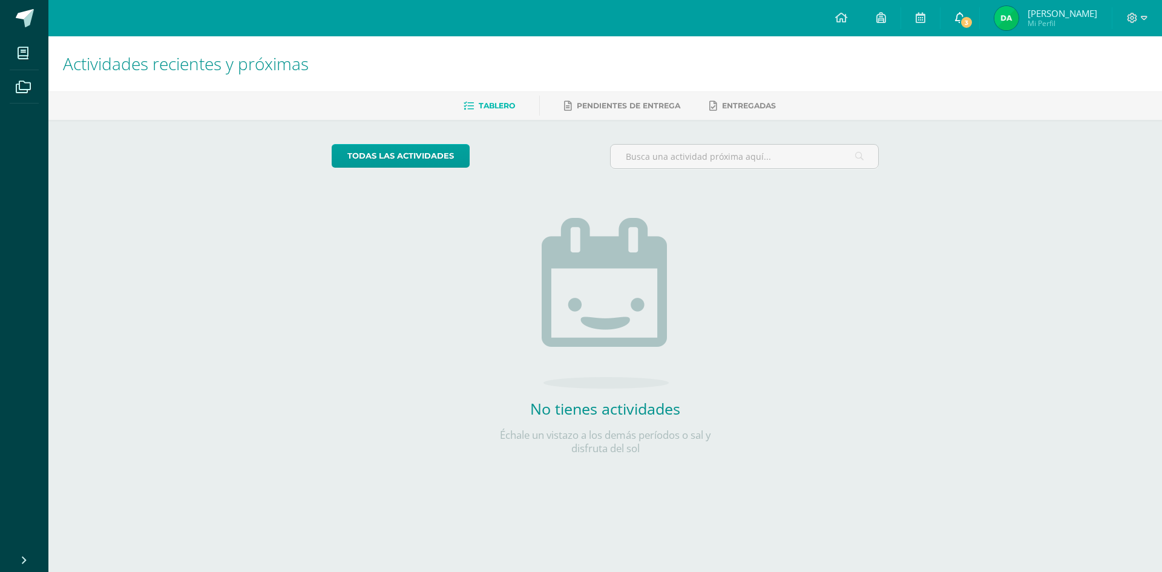
click at [971, 28] on span "3" at bounding box center [966, 22] width 13 height 13
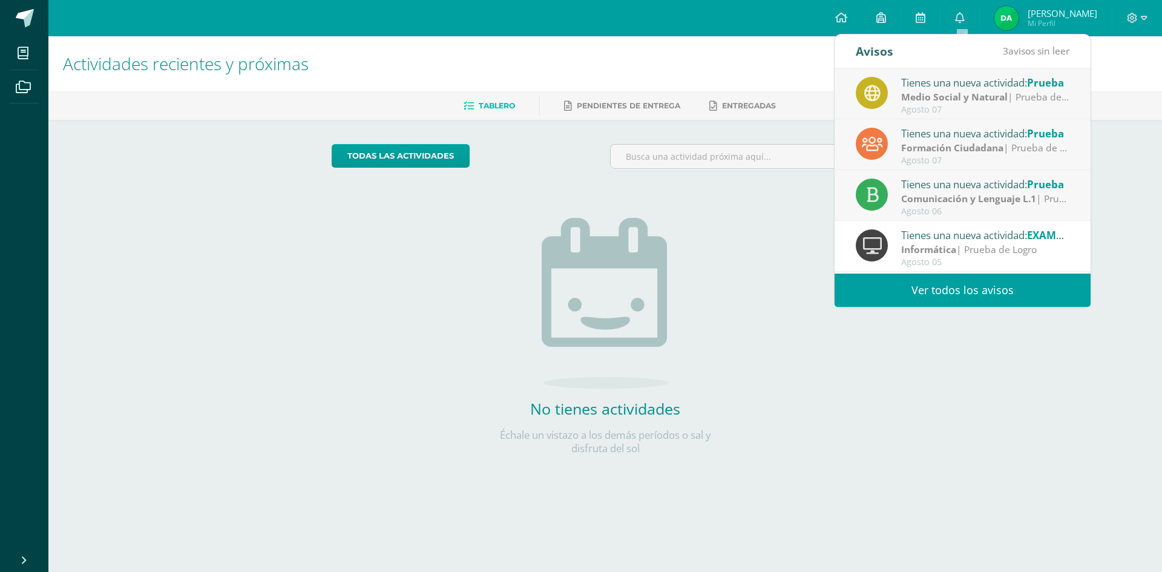
click at [984, 298] on link "Ver todos los avisos" at bounding box center [962, 289] width 256 height 33
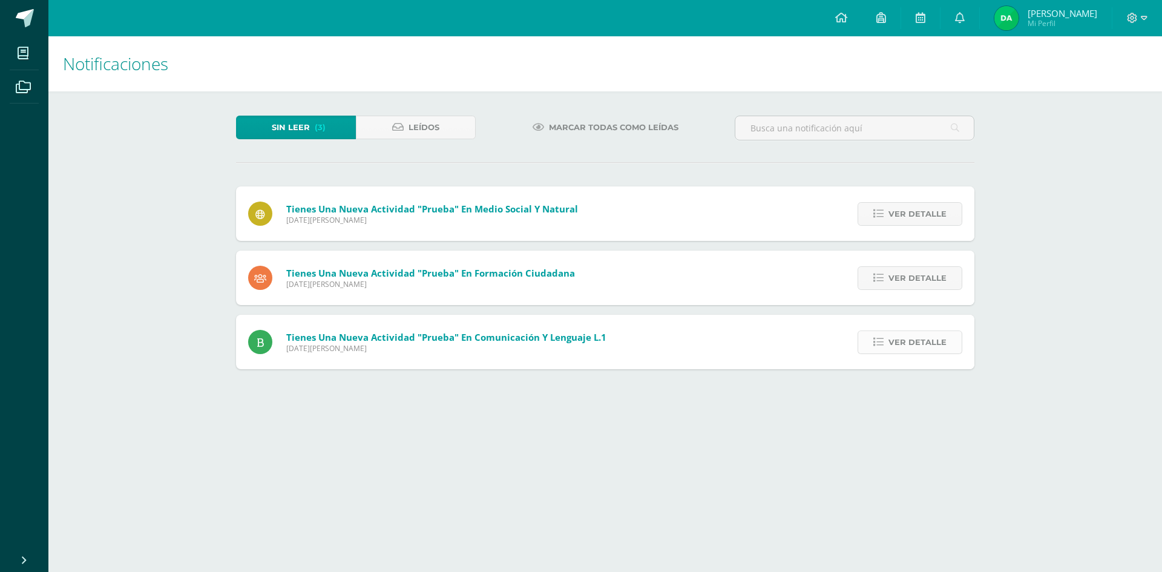
click at [902, 339] on span "Ver detalle" at bounding box center [917, 342] width 58 height 22
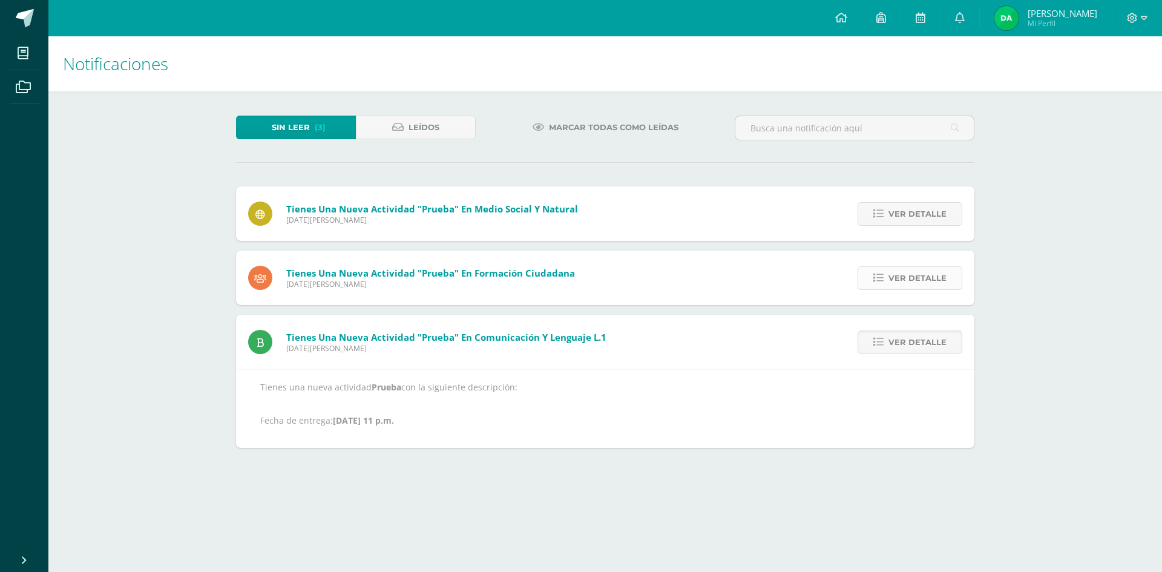
click at [904, 286] on span "Ver detalle" at bounding box center [917, 278] width 58 height 22
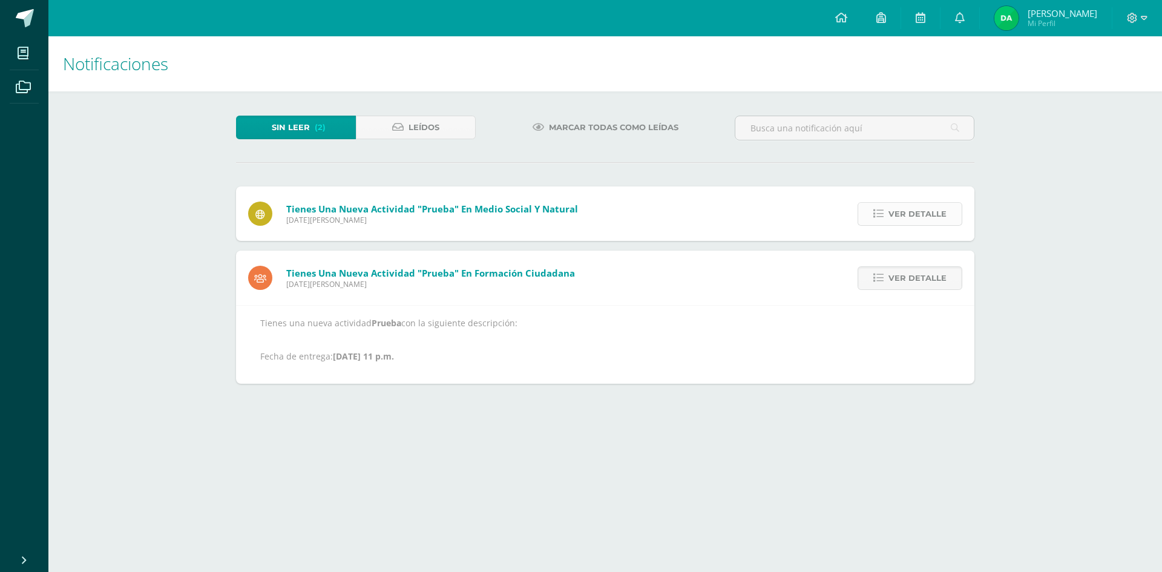
click at [910, 218] on span "Ver detalle" at bounding box center [917, 214] width 58 height 22
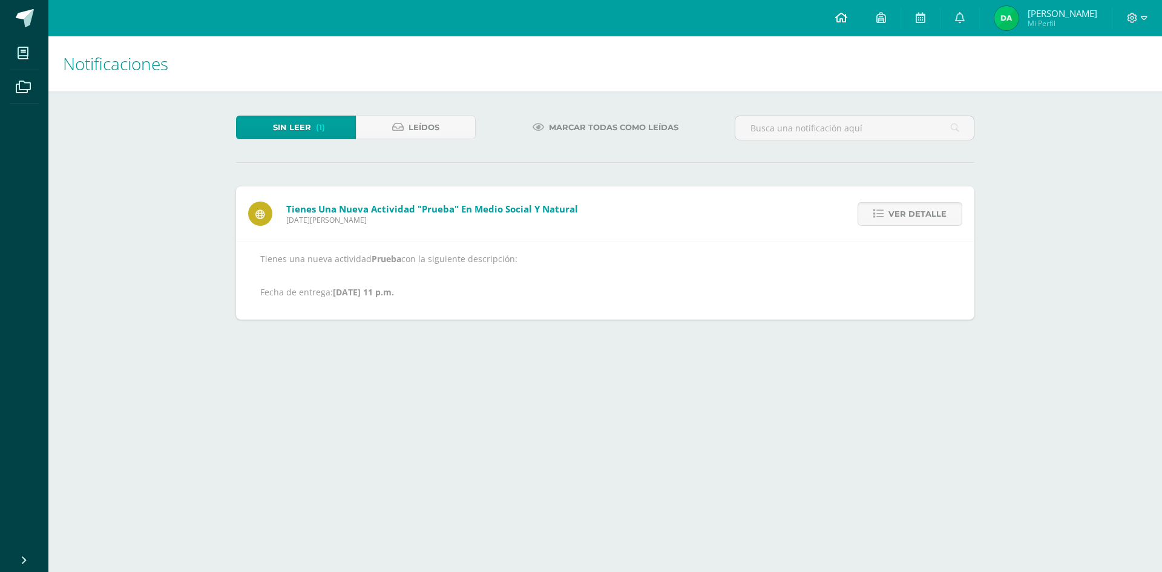
click at [847, 15] on icon at bounding box center [841, 17] width 12 height 11
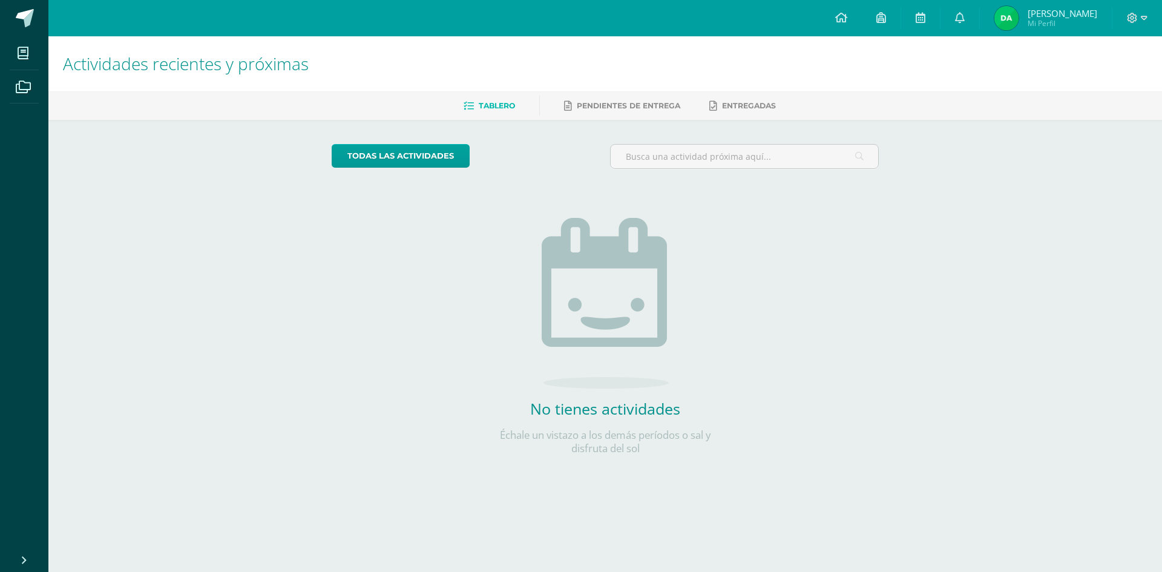
click at [1050, 19] on span "Mi Perfil" at bounding box center [1062, 23] width 70 height 10
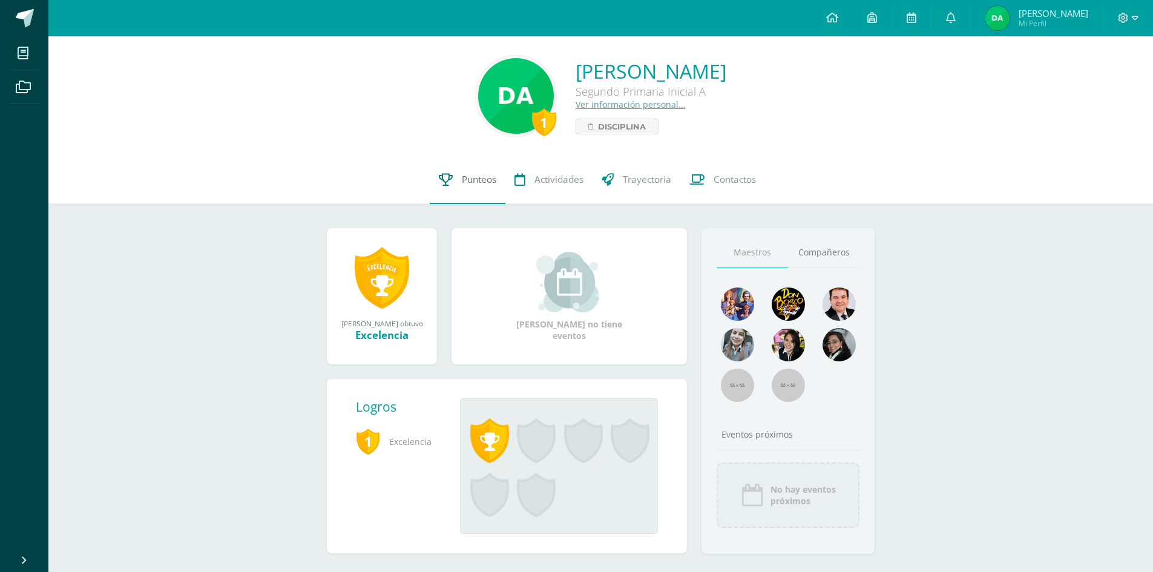
click at [480, 181] on span "Punteos" at bounding box center [479, 179] width 34 height 13
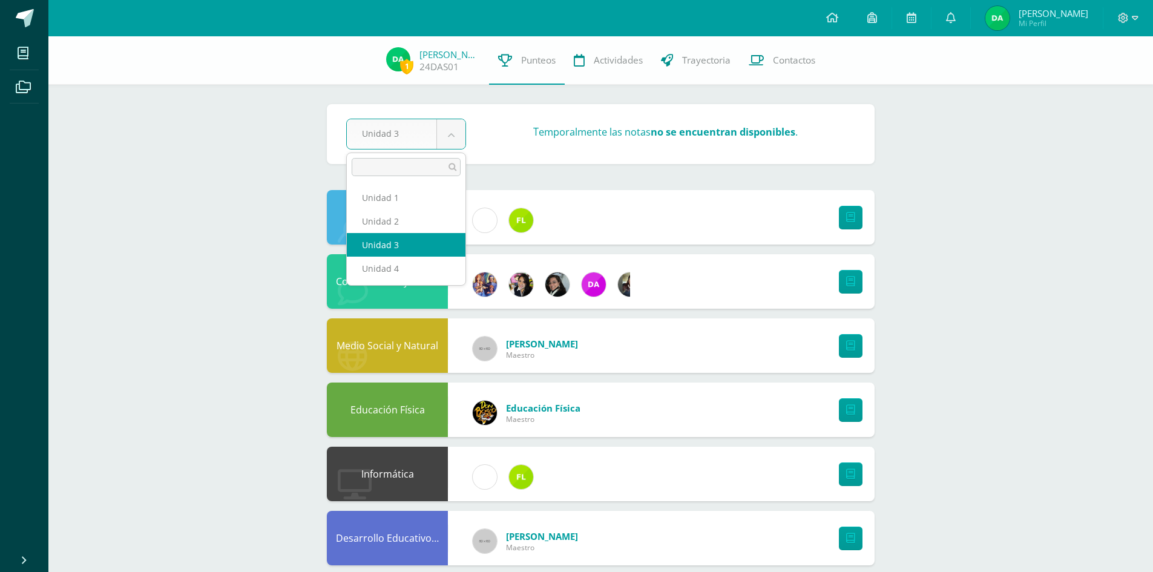
click at [448, 136] on body "Mis cursos Archivos Cerrar panel Comunicación y Lenguaje L.1 Segundo Primaria I…" at bounding box center [576, 487] width 1153 height 974
click at [443, 137] on body "Mis cursos Archivos Cerrar panel Comunicación y Lenguaje L.1 Segundo Primaria I…" at bounding box center [576, 487] width 1153 height 974
drag, startPoint x: 434, startPoint y: 223, endPoint x: 429, endPoint y: 218, distance: 7.3
select select "Unidad 2"
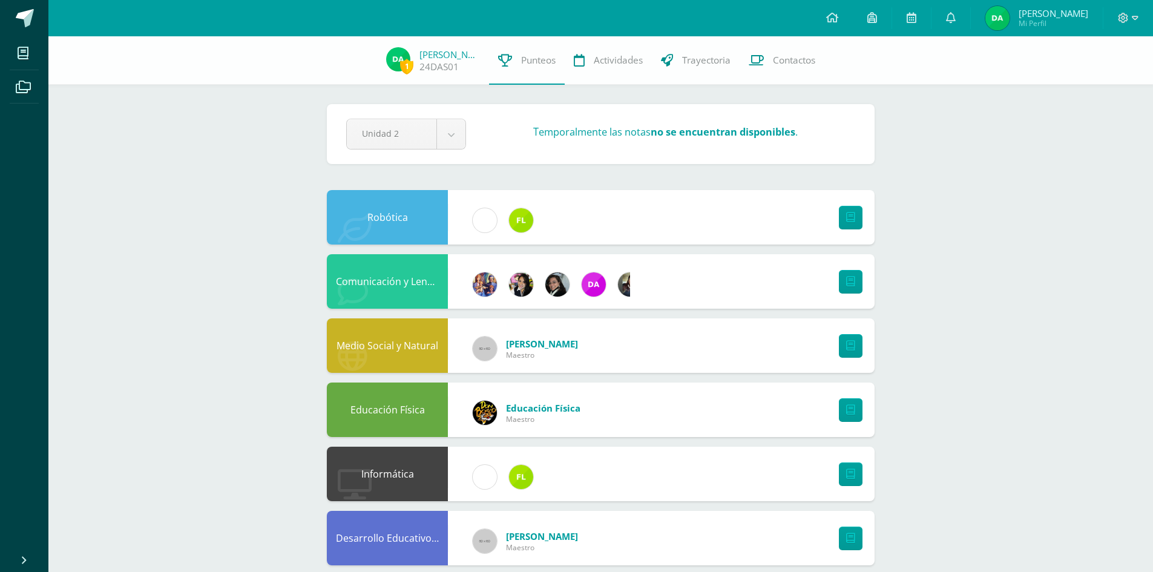
click at [1042, 16] on span "[PERSON_NAME]" at bounding box center [1053, 13] width 70 height 12
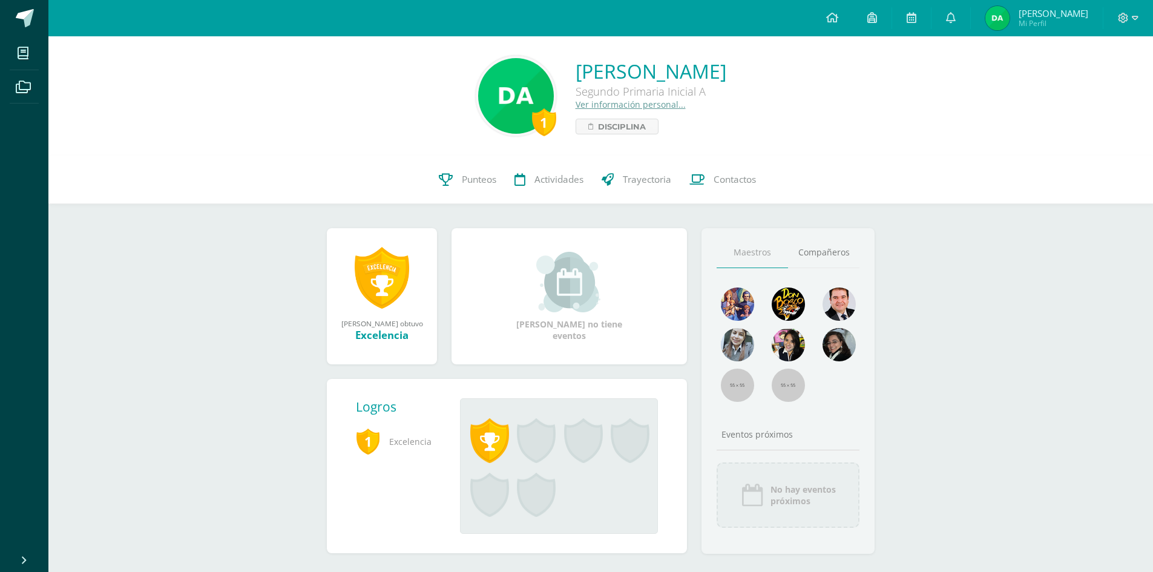
click at [1021, 19] on span "Mi Perfil" at bounding box center [1053, 23] width 70 height 10
click at [1031, 18] on span "[PERSON_NAME]" at bounding box center [1053, 13] width 70 height 12
click at [1114, 16] on div at bounding box center [1128, 18] width 50 height 36
click at [1122, 18] on icon at bounding box center [1123, 18] width 10 height 10
click at [1074, 83] on span "Cerrar sesión" at bounding box center [1097, 82] width 54 height 11
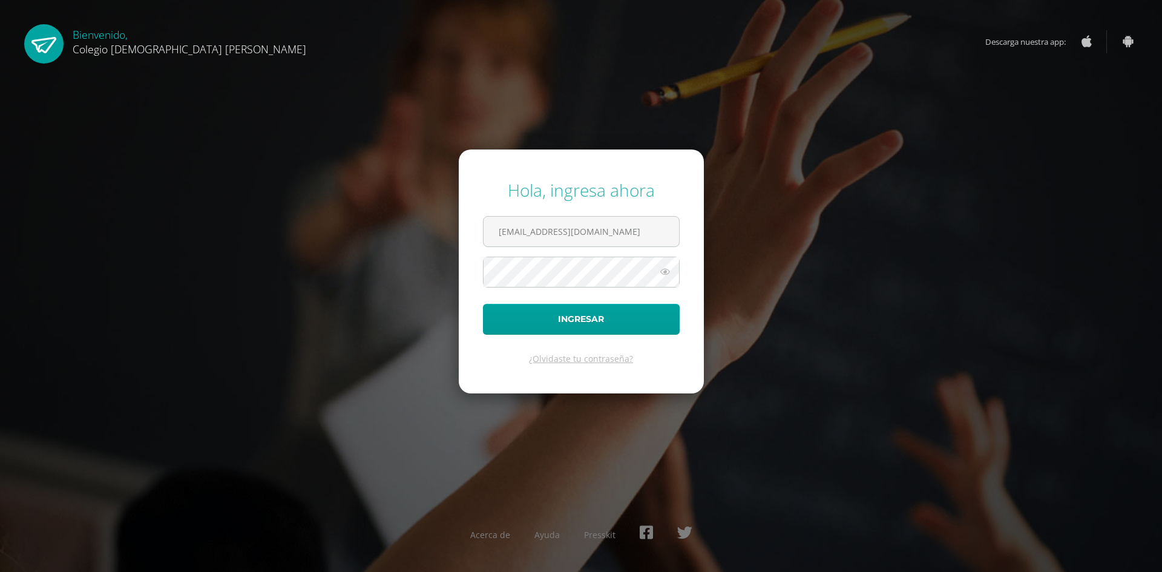
click at [633, 214] on form "Hola, ingresa ahora daquinodb24@gmail.com Ingresar ¿Olvidaste tu contraseña?" at bounding box center [581, 270] width 245 height 243
click at [629, 232] on input "daquinodb24@gmail.com" at bounding box center [580, 232] width 195 height 30
type input "e.aquino.2adb@gmail.com"
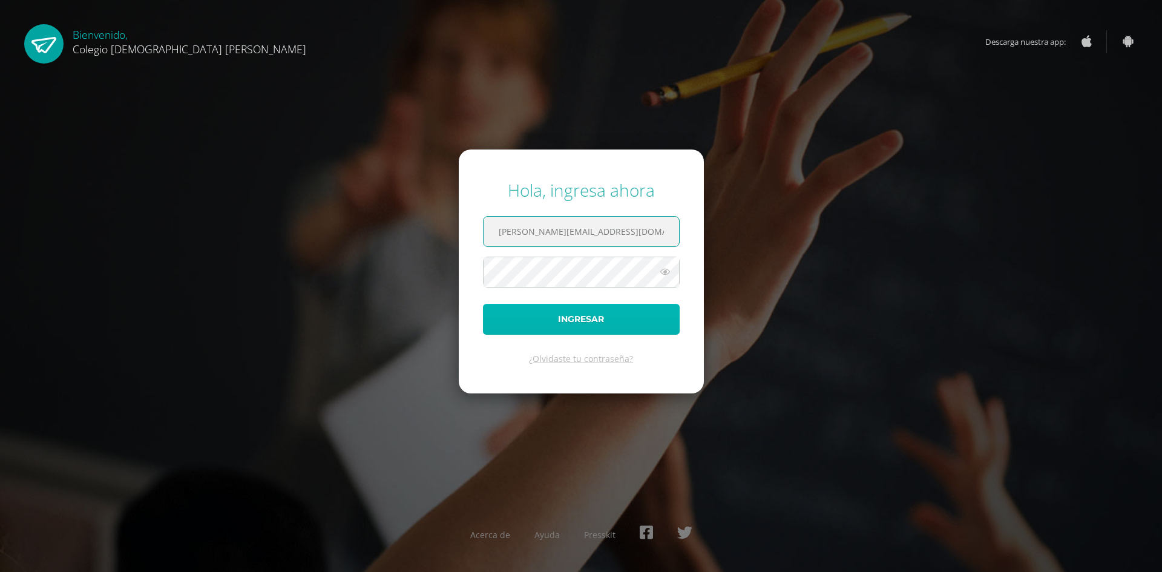
click at [584, 315] on button "Ingresar" at bounding box center [581, 319] width 197 height 31
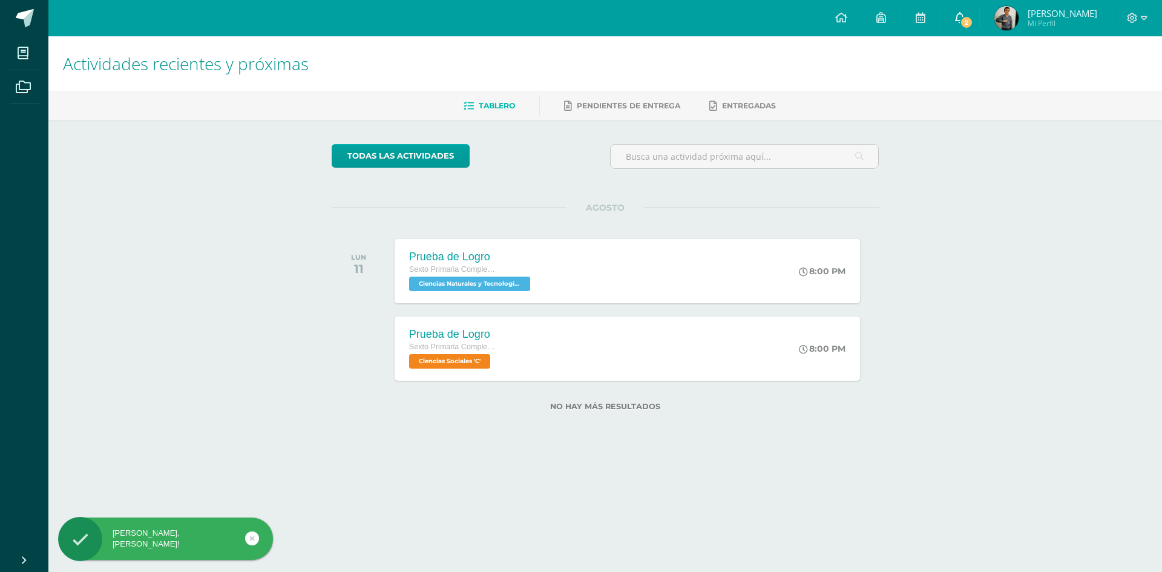
click at [964, 16] on icon at bounding box center [960, 17] width 10 height 11
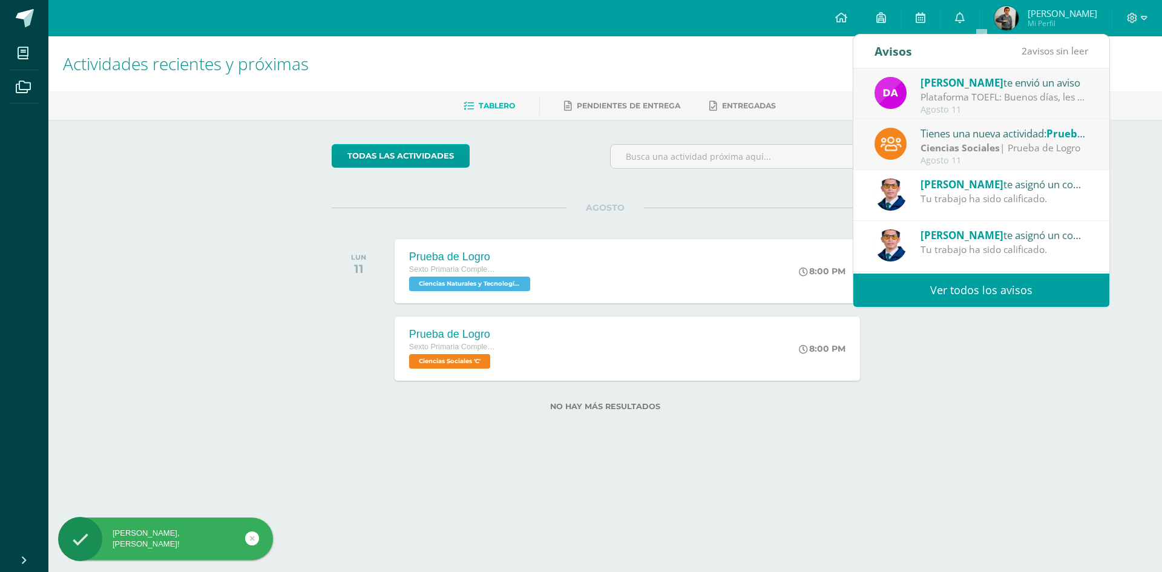
click at [938, 292] on link "Ver todos los avisos" at bounding box center [981, 289] width 256 height 33
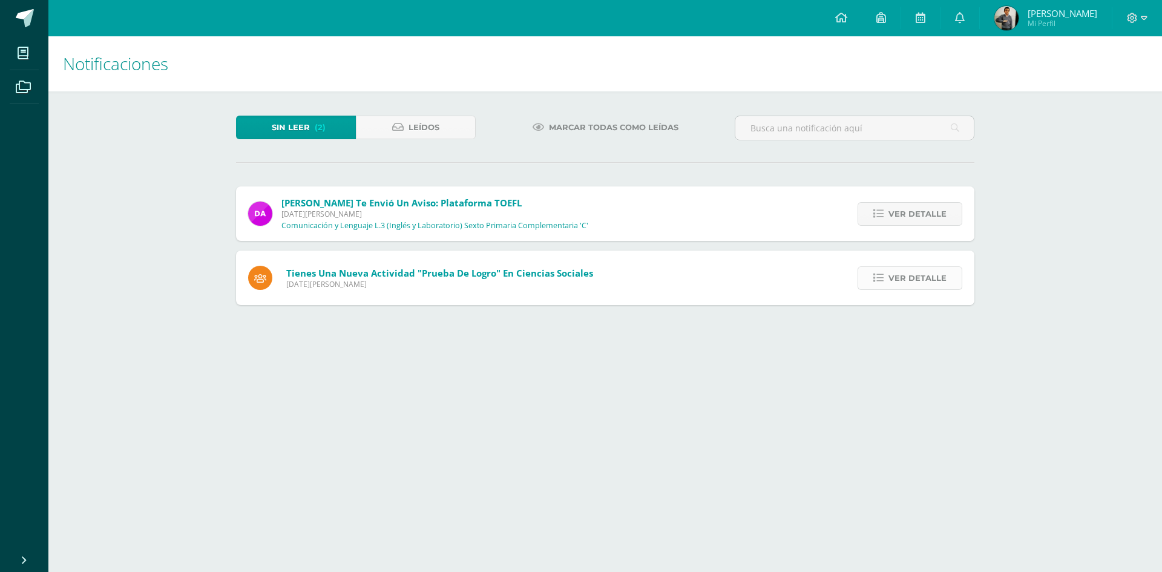
click at [924, 275] on span "Ver detalle" at bounding box center [917, 278] width 58 height 22
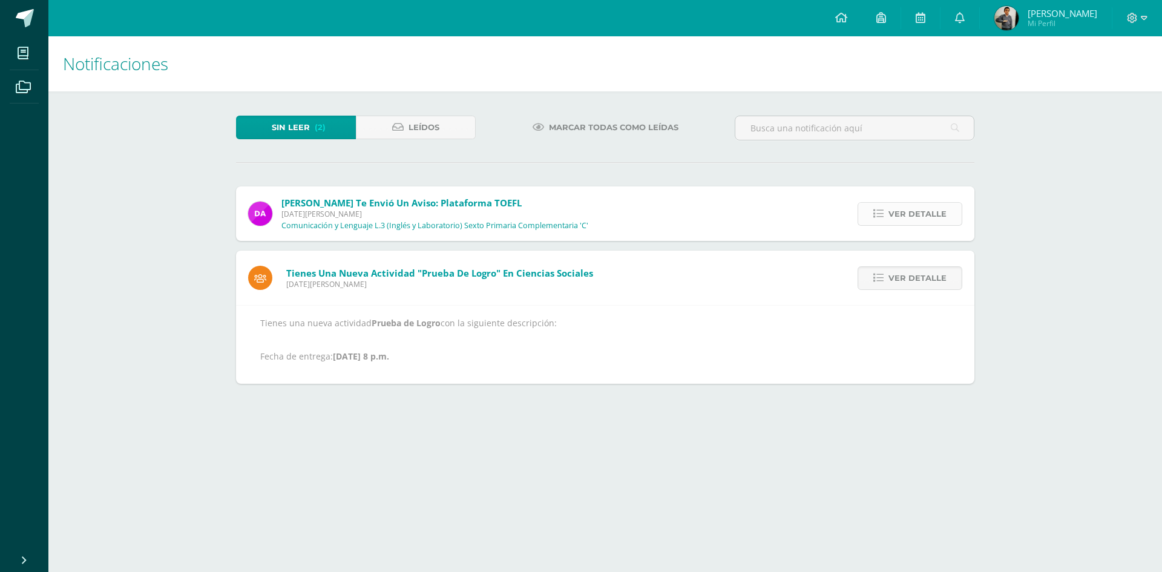
click at [922, 211] on span "Ver detalle" at bounding box center [917, 214] width 58 height 22
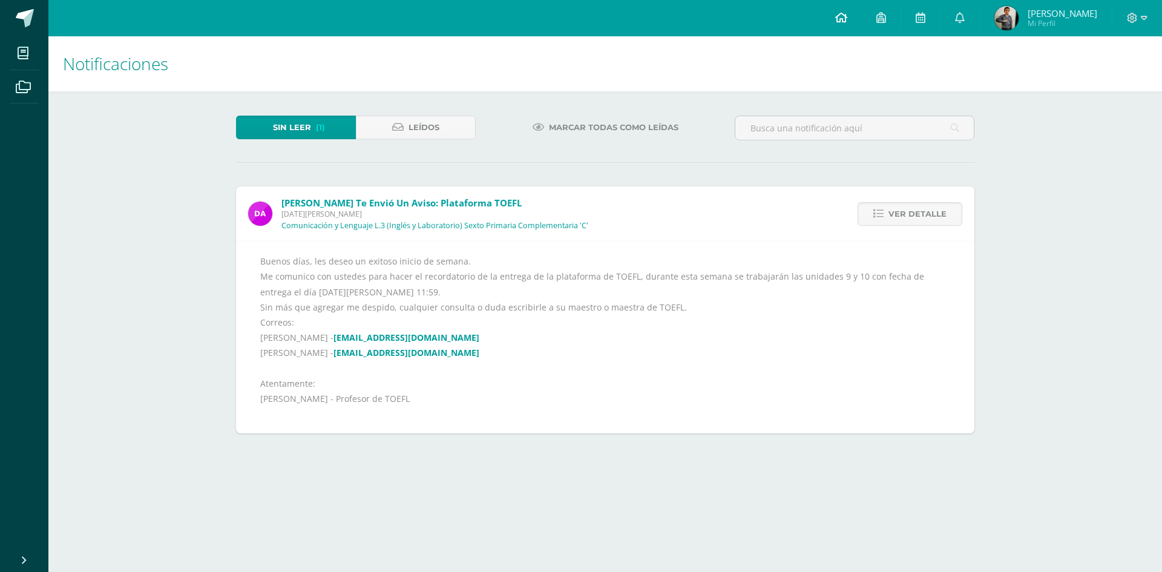
click at [854, 16] on link at bounding box center [840, 18] width 41 height 36
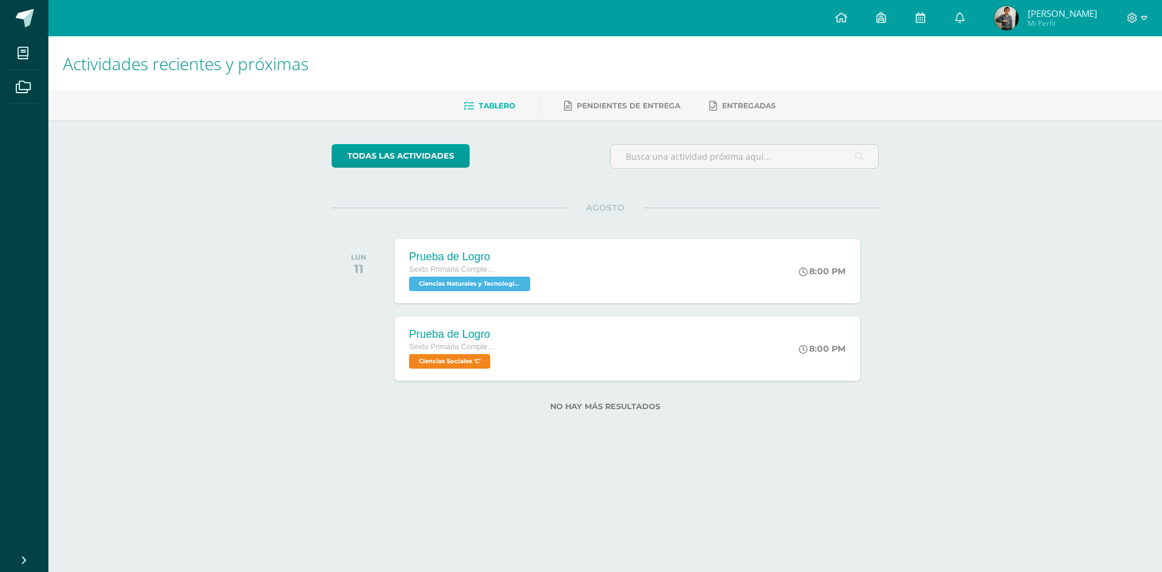
click at [1131, 18] on icon at bounding box center [1132, 18] width 10 height 10
click at [1098, 76] on link "Cerrar sesión" at bounding box center [1099, 83] width 96 height 18
